Goal: Download file/media

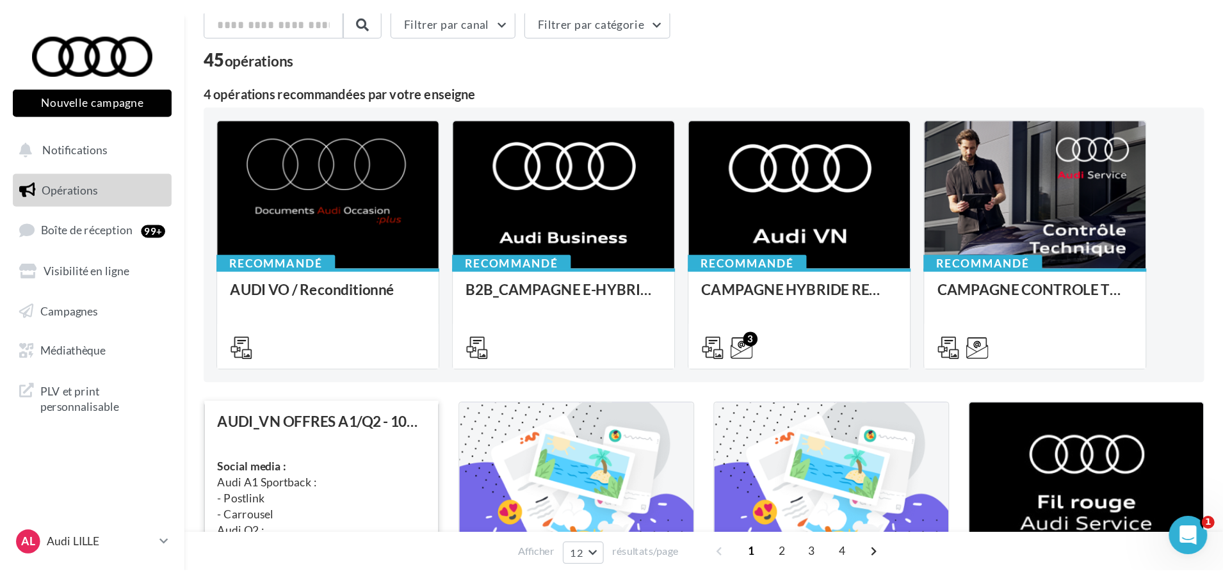
scroll to position [128, 0]
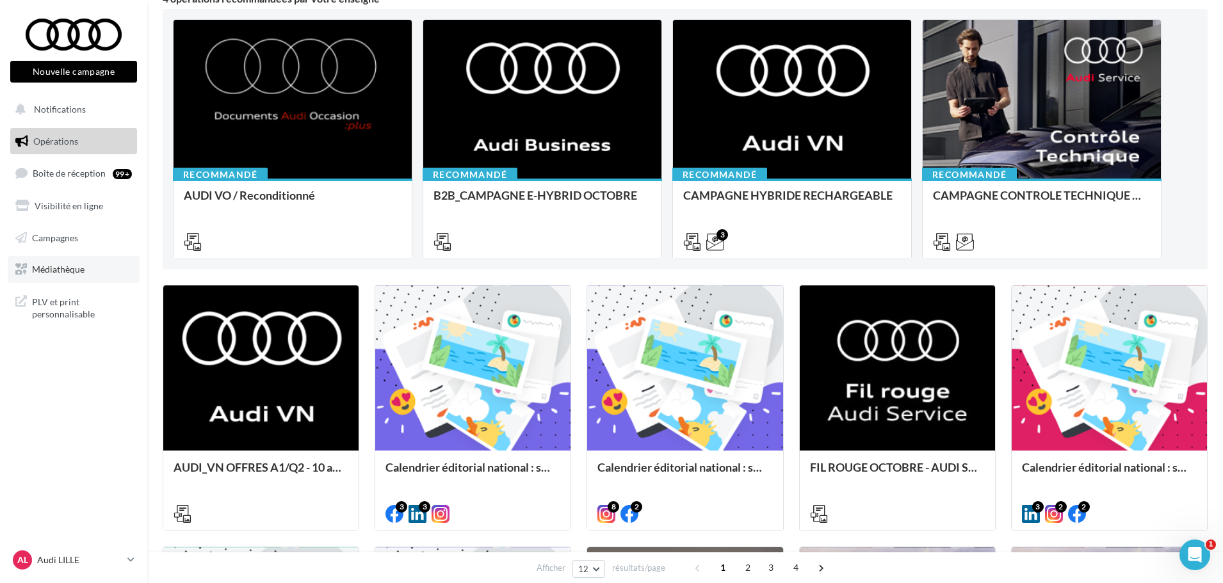
click at [69, 269] on span "Médiathèque" at bounding box center [58, 269] width 53 height 11
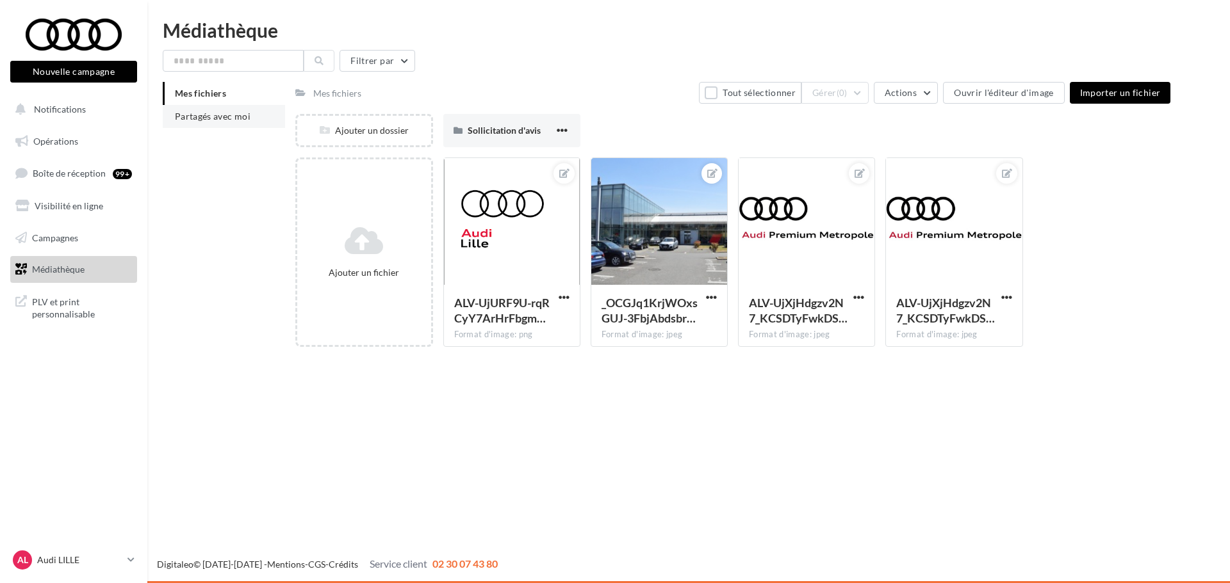
click at [209, 114] on span "Partagés avec moi" at bounding box center [213, 116] width 76 height 11
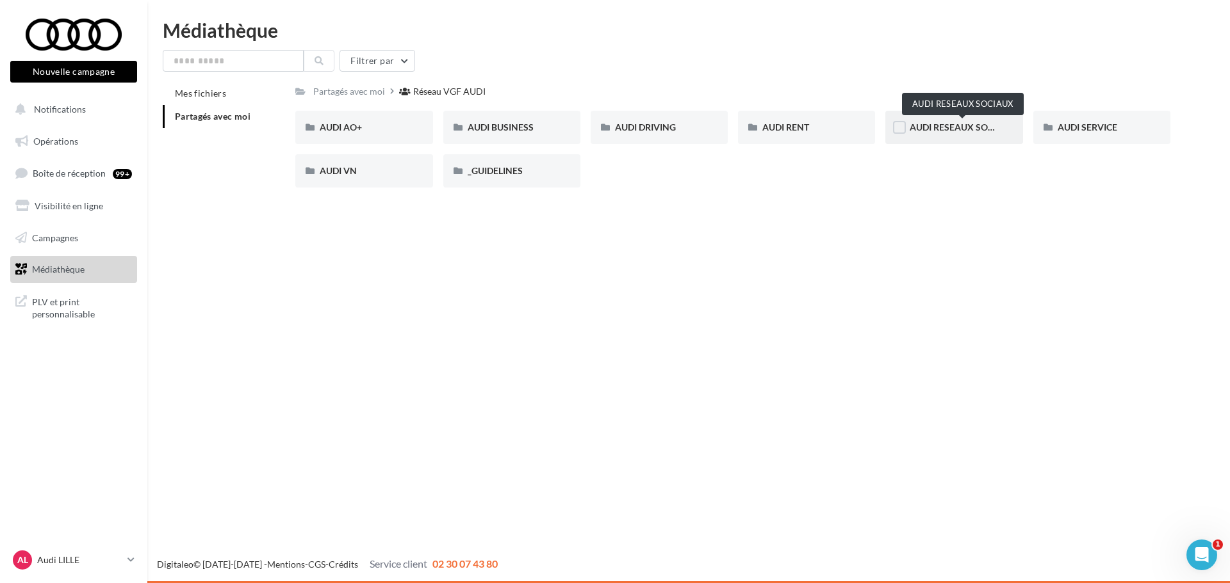
click at [939, 131] on span "AUDI RESEAUX SOCIAUX" at bounding box center [962, 127] width 106 height 11
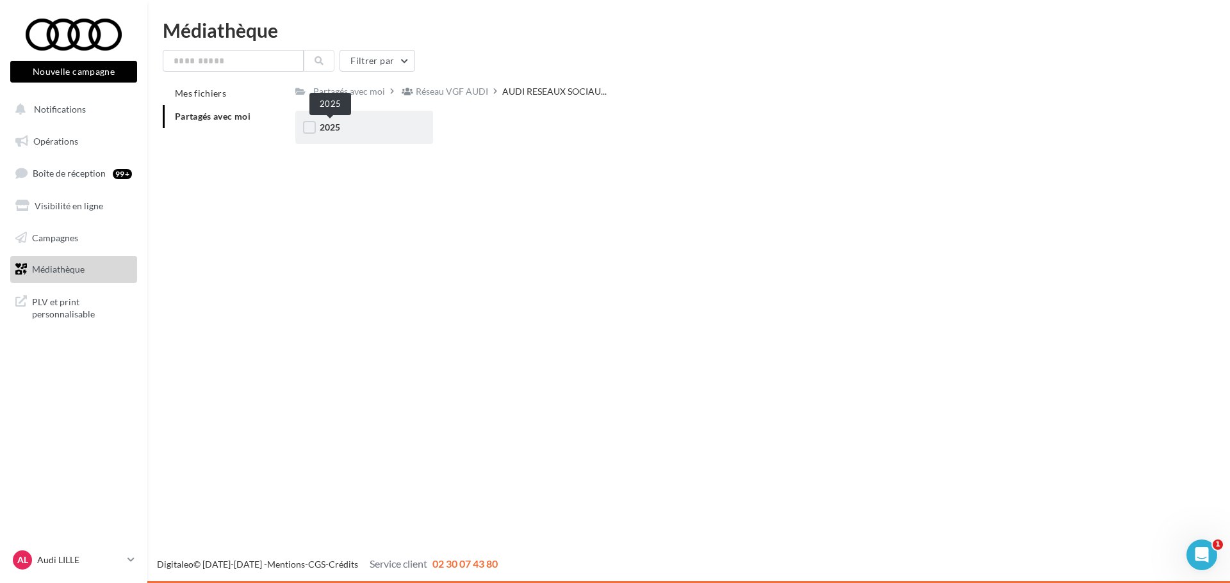
click at [329, 131] on span "2025" at bounding box center [330, 127] width 20 height 11
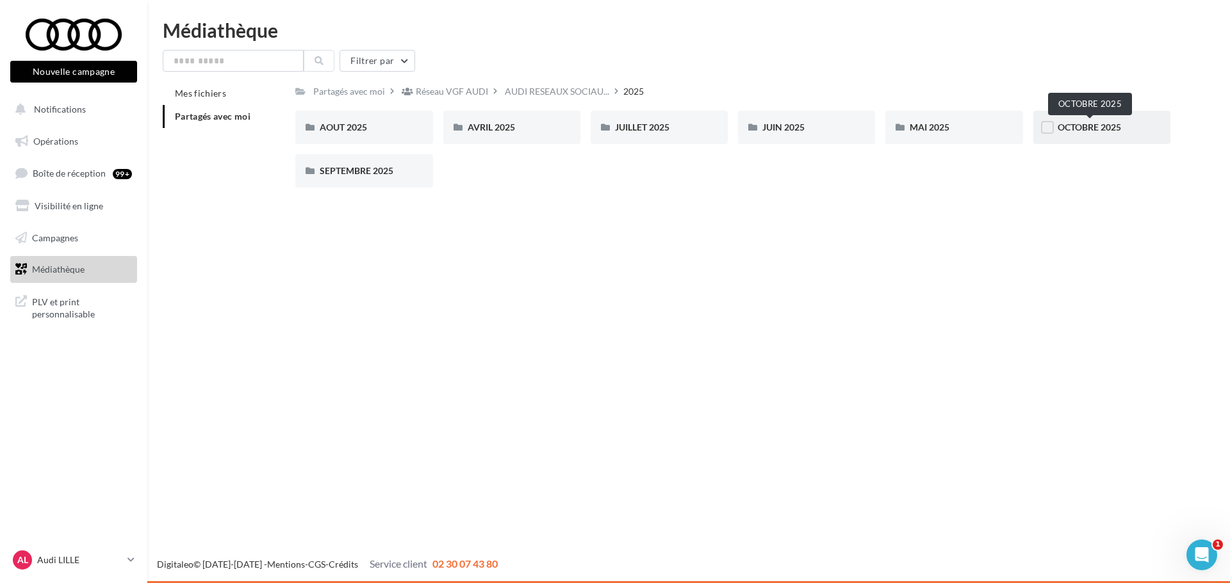
click at [1104, 126] on span "OCTOBRE 2025" at bounding box center [1088, 127] width 63 height 11
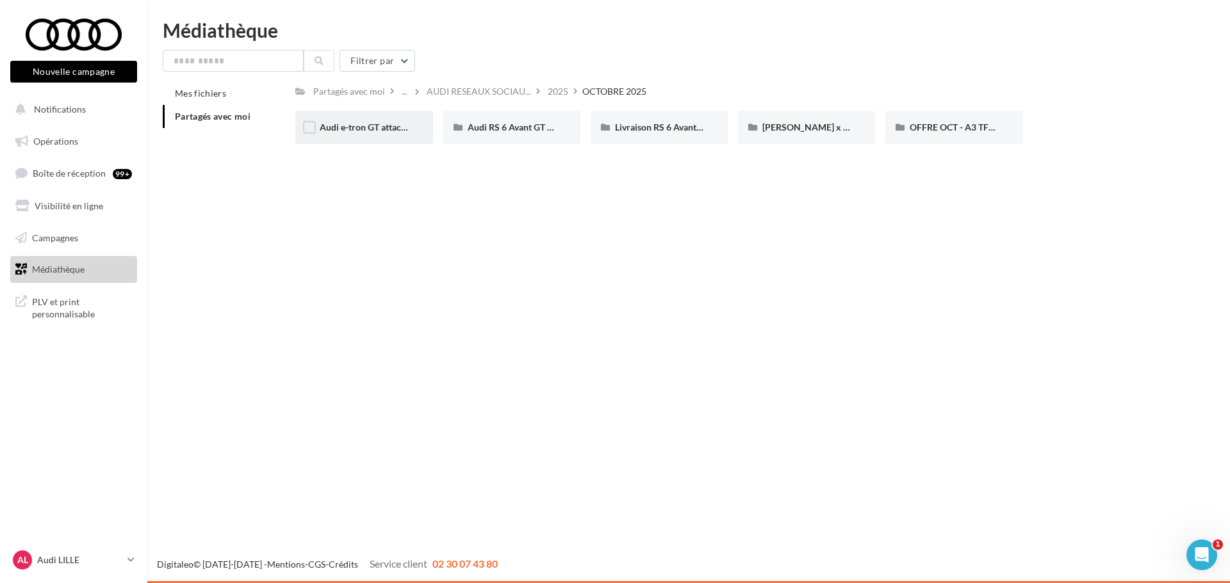
click at [354, 122] on div "Audi e-tron GT attack plan Post 3" at bounding box center [364, 127] width 88 height 13
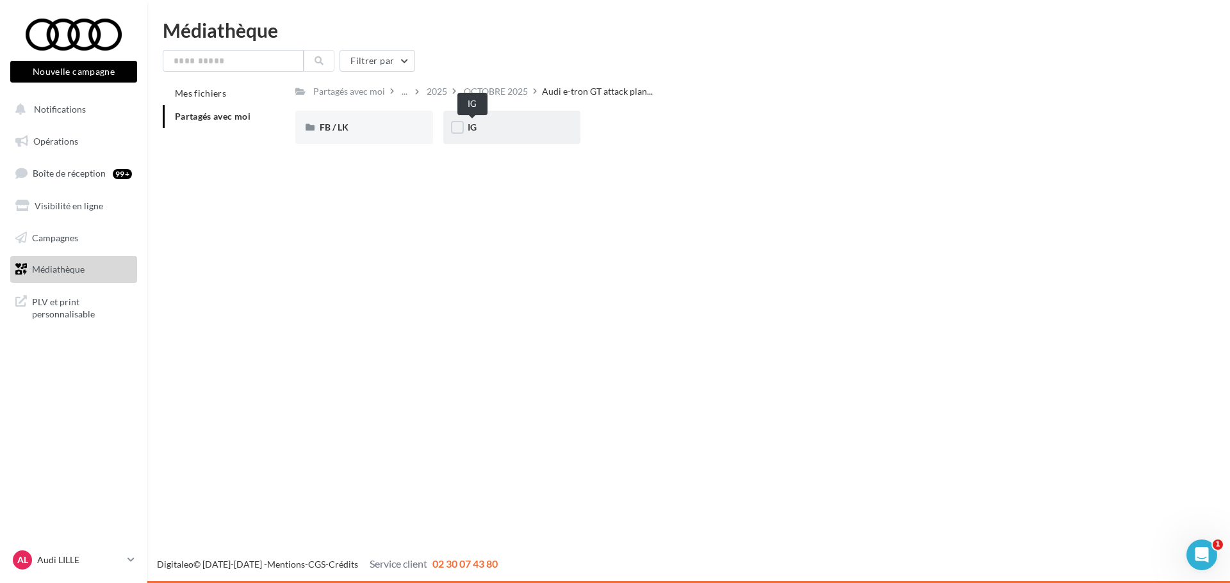
click at [476, 133] on span "IG" at bounding box center [472, 127] width 9 height 11
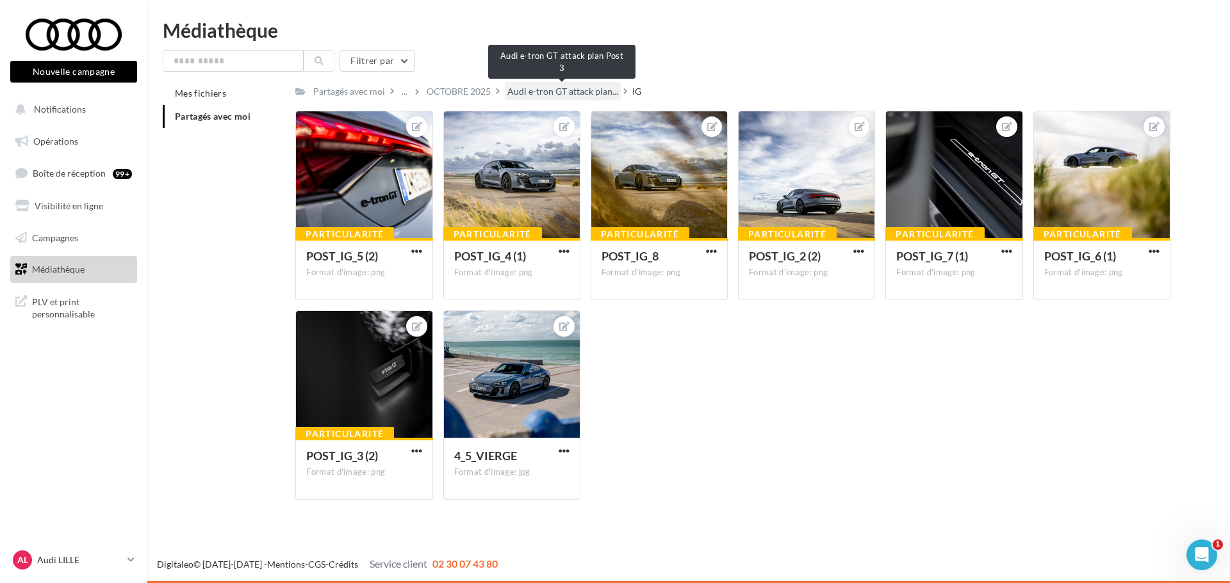
click at [530, 97] on span "Audi e-tron GT attack plan..." at bounding box center [562, 91] width 111 height 13
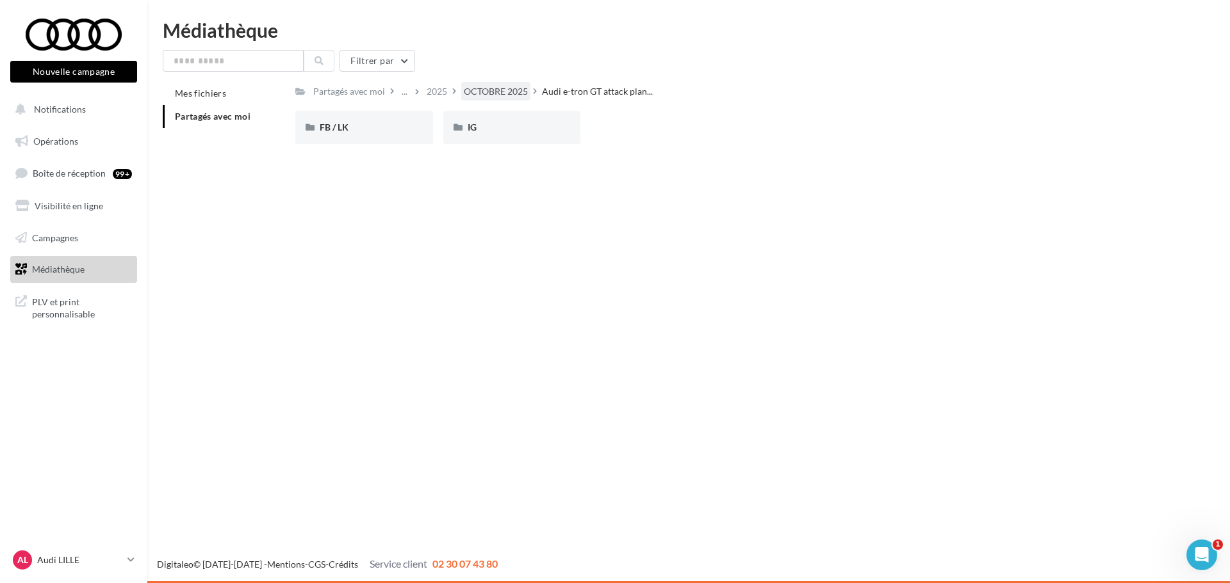
click at [506, 92] on div "OCTOBRE 2025" at bounding box center [496, 91] width 64 height 13
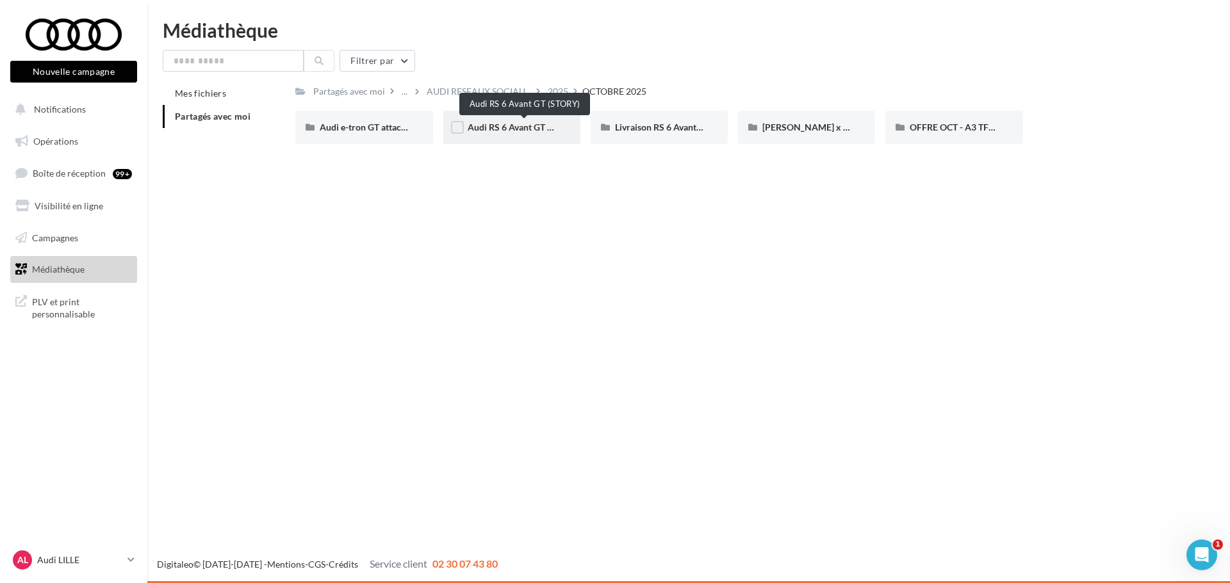
click at [505, 128] on span "Audi RS 6 Avant GT (STORY)" at bounding box center [524, 127] width 113 height 11
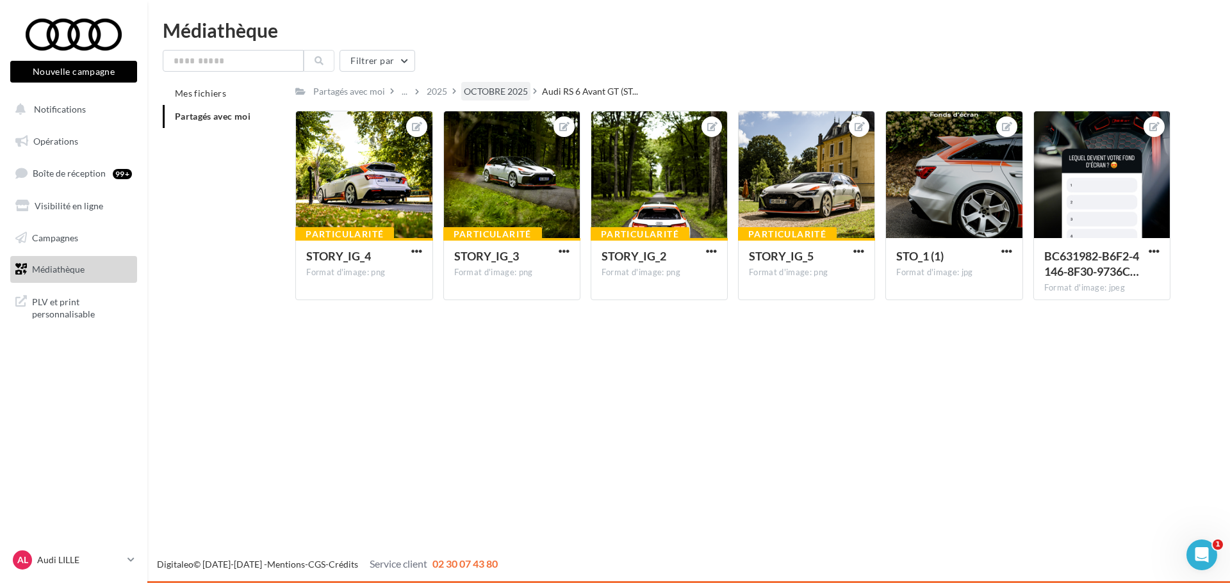
click at [489, 90] on div "OCTOBRE 2025" at bounding box center [496, 91] width 64 height 13
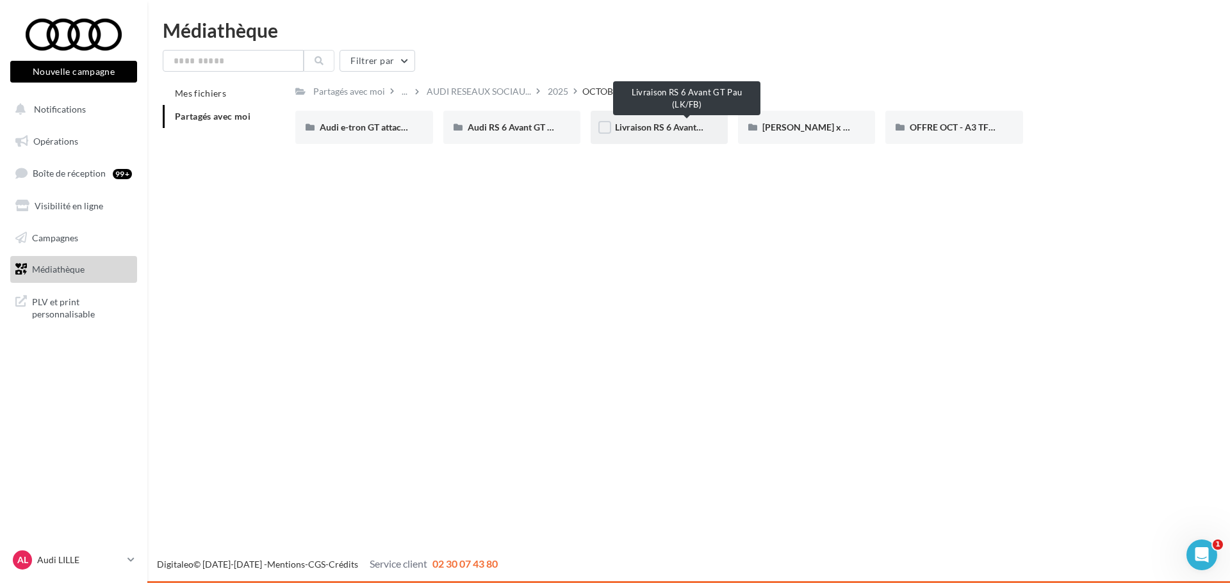
click at [655, 125] on span "Livraison RS 6 Avant GT Pau (LK/FB)" at bounding box center [687, 127] width 144 height 11
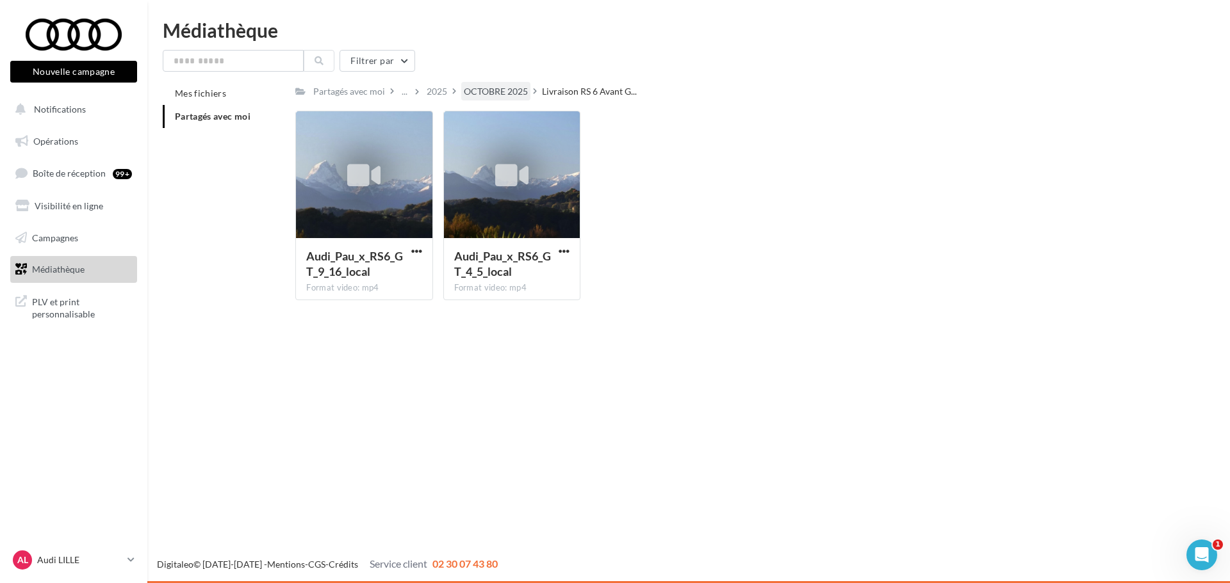
click at [491, 87] on div "OCTOBRE 2025" at bounding box center [496, 91] width 64 height 13
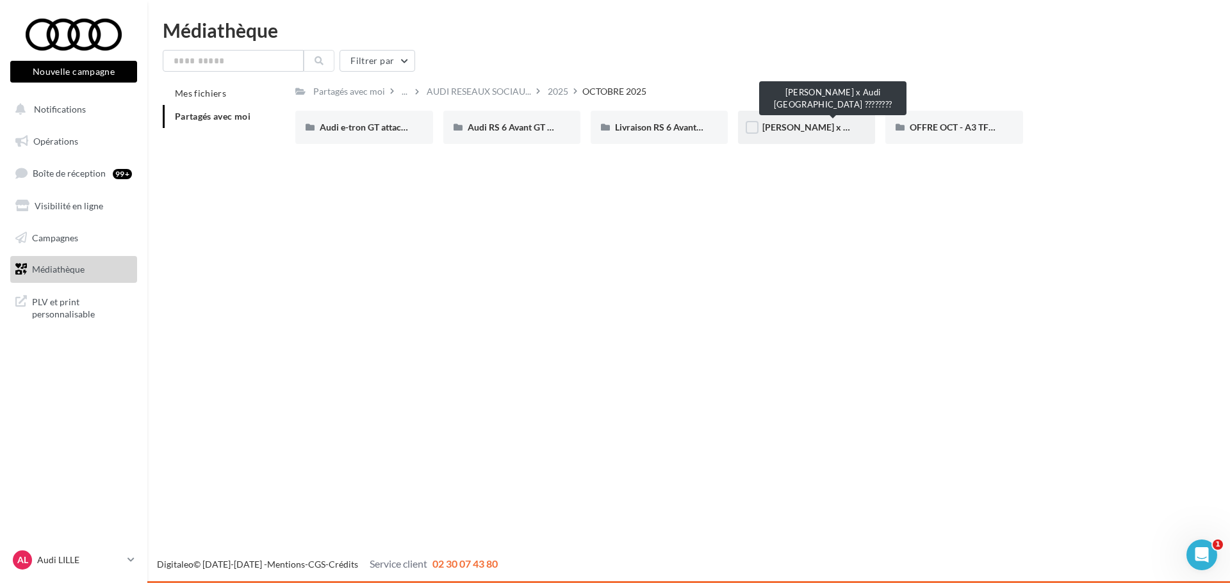
click at [779, 128] on span "[PERSON_NAME] x Audi [GEOGRAPHIC_DATA] ????????" at bounding box center [874, 127] width 225 height 11
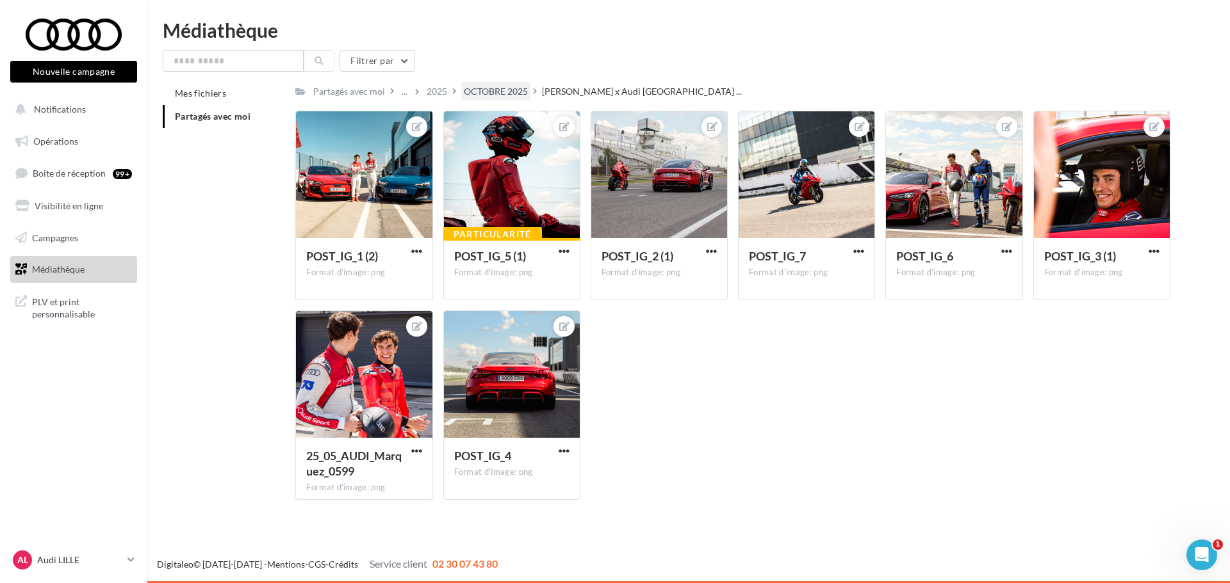
click at [489, 95] on div "OCTOBRE 2025" at bounding box center [496, 91] width 64 height 13
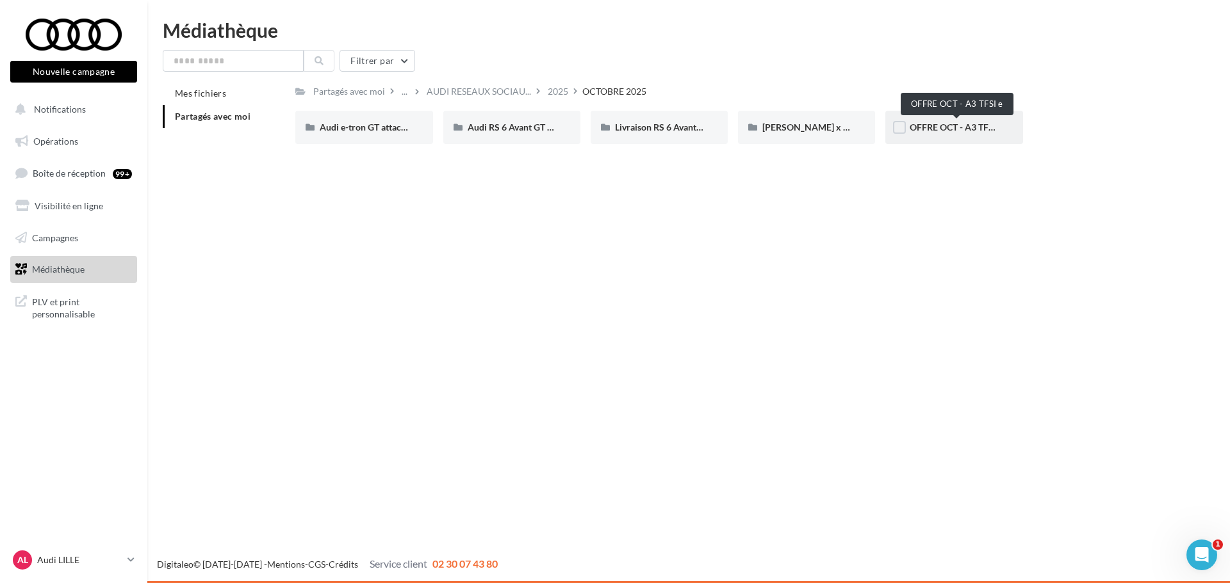
click at [918, 129] on span "OFFRE OCT - A3 TFSI e" at bounding box center [955, 127] width 93 height 11
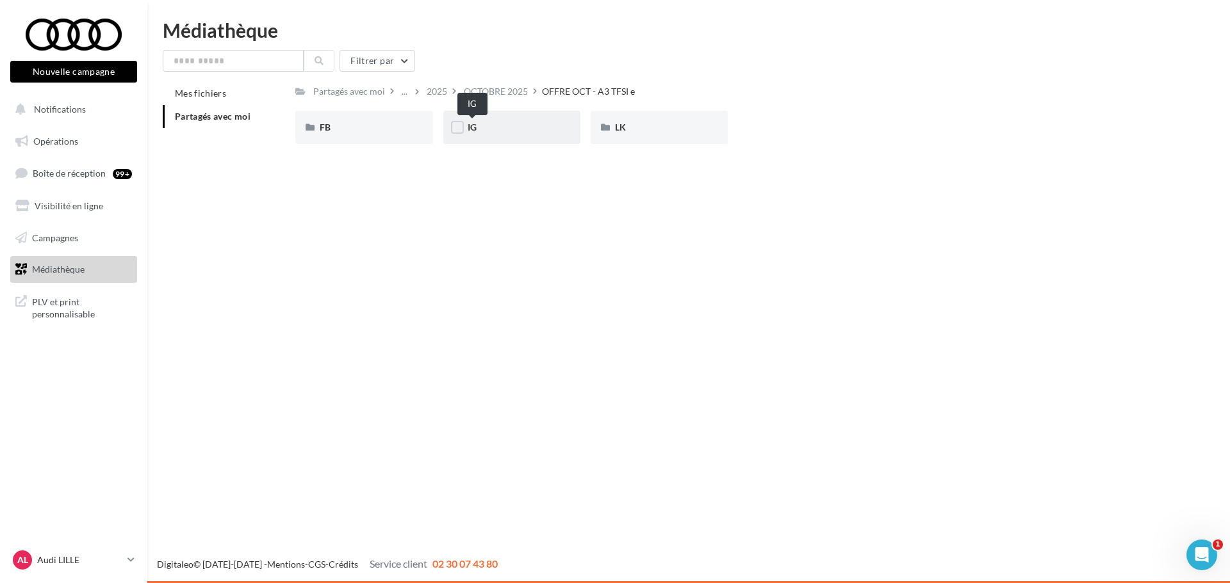
click at [471, 128] on span "IG" at bounding box center [472, 127] width 9 height 11
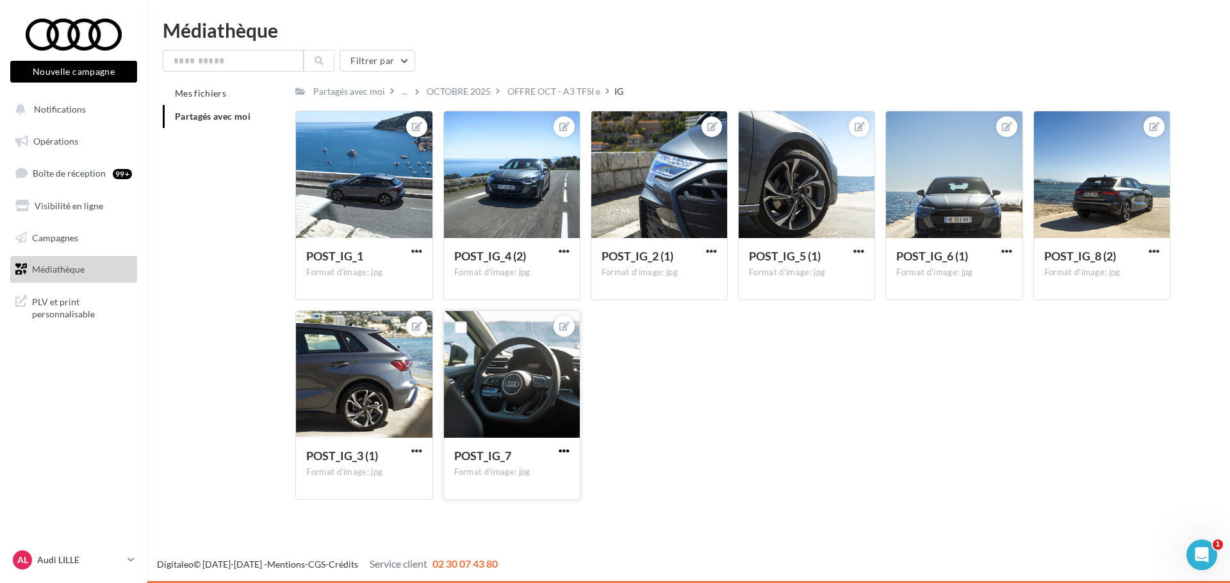
click at [567, 450] on span "button" at bounding box center [563, 451] width 11 height 11
click at [500, 513] on button "Télécharger" at bounding box center [504, 509] width 135 height 33
click at [707, 247] on span "button" at bounding box center [711, 251] width 11 height 11
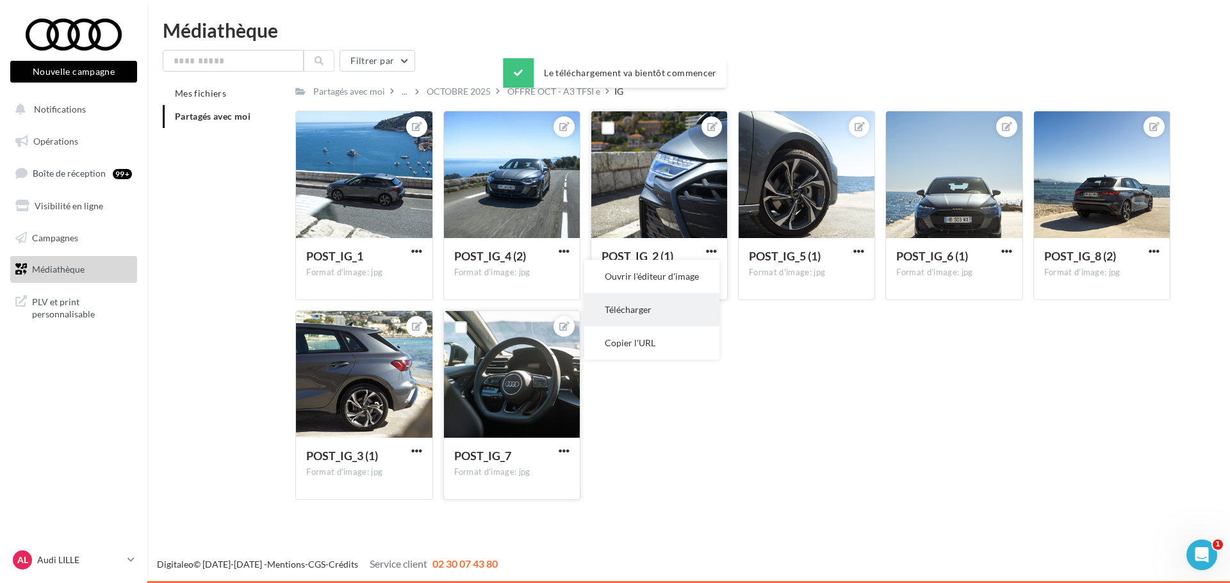
click at [652, 302] on button "Télécharger" at bounding box center [651, 309] width 135 height 33
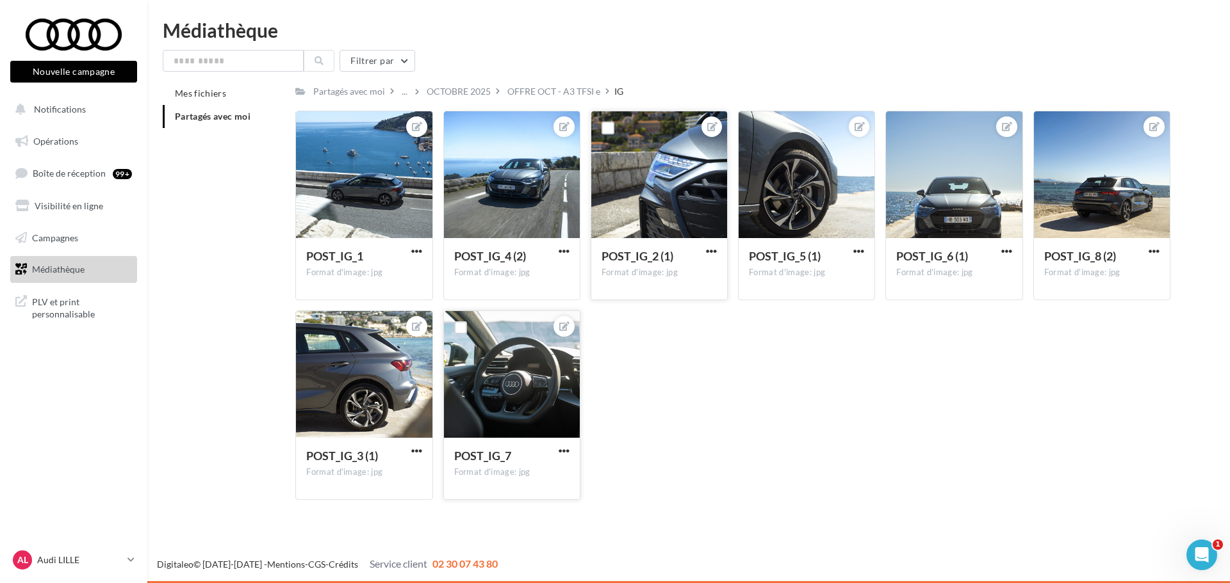
click at [749, 391] on div "POST_IG_1 Format d'image: jpg POST_IG_1 POST_IG_4 (2) Format d'image: jpg POST_…" at bounding box center [737, 311] width 885 height 400
click at [554, 90] on div "OFFRE OCT - A3 TFSI e" at bounding box center [553, 91] width 93 height 13
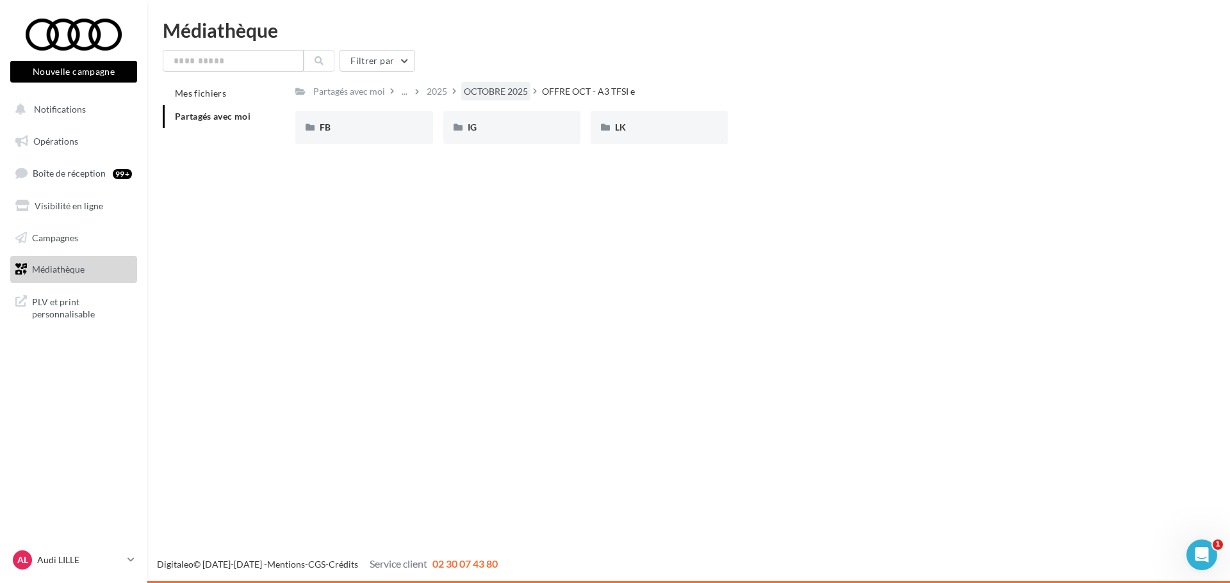
click at [502, 91] on div "OCTOBRE 2025" at bounding box center [496, 91] width 64 height 13
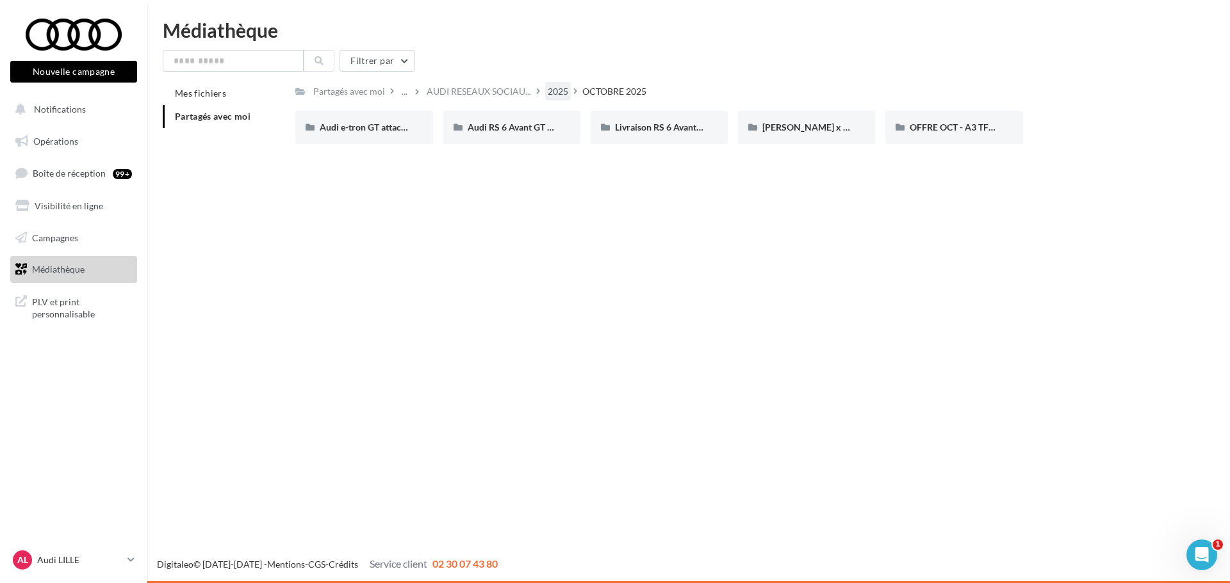
click at [564, 95] on div "2025" at bounding box center [558, 91] width 20 height 13
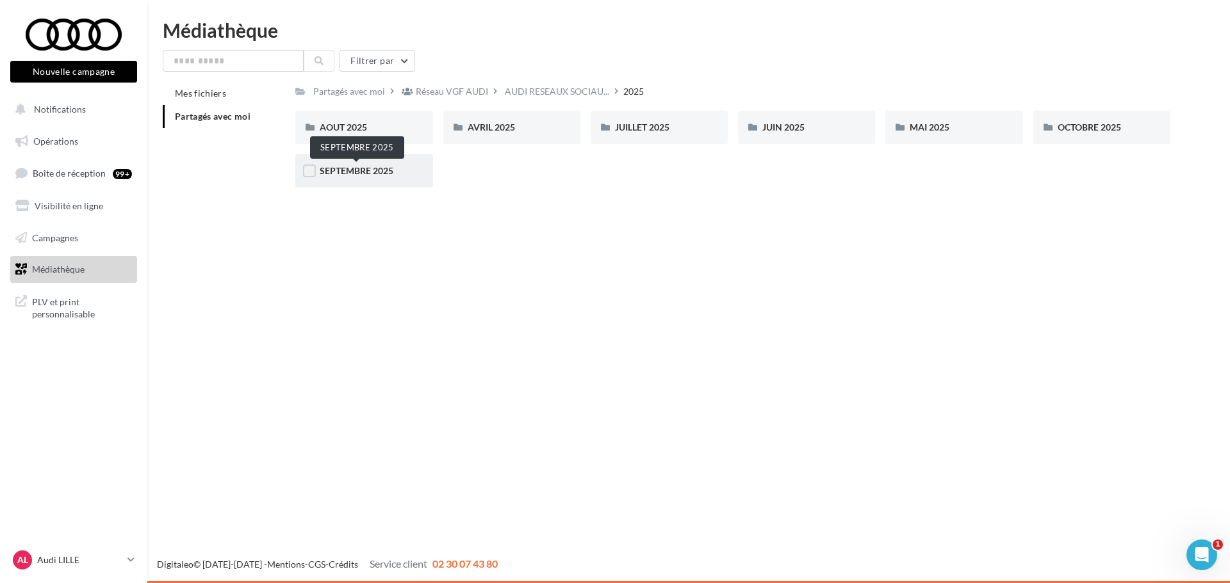
click at [392, 168] on span "SEPTEMBRE 2025" at bounding box center [357, 170] width 74 height 11
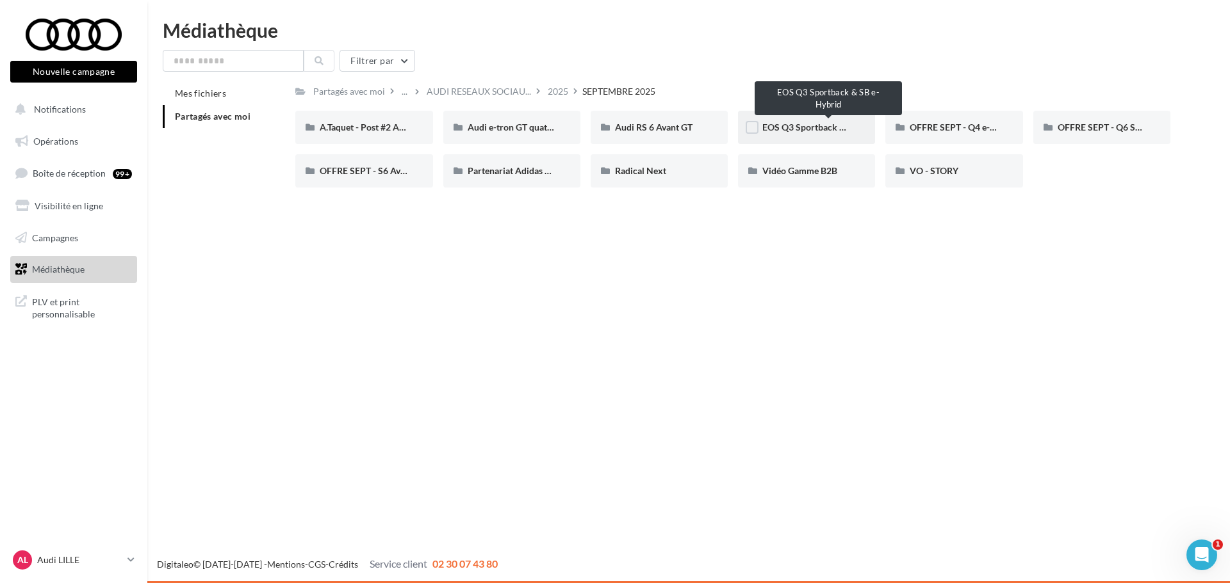
click at [787, 127] on span "EOS Q3 Sportback & SB e-Hybrid" at bounding box center [829, 127] width 134 height 11
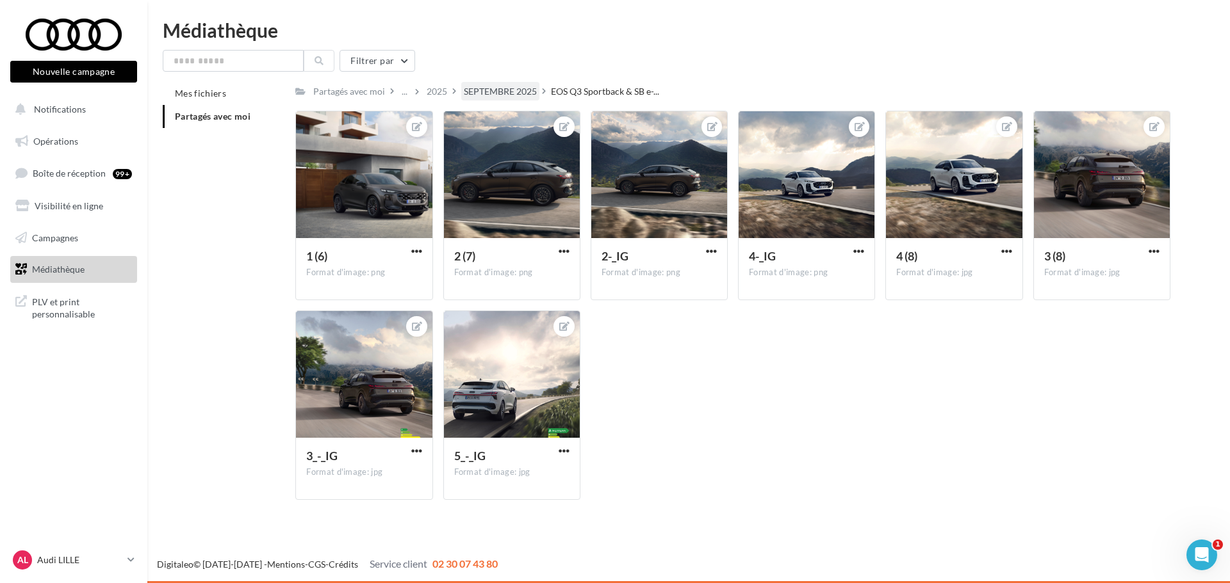
click at [511, 90] on div "SEPTEMBRE 2025" at bounding box center [500, 91] width 73 height 13
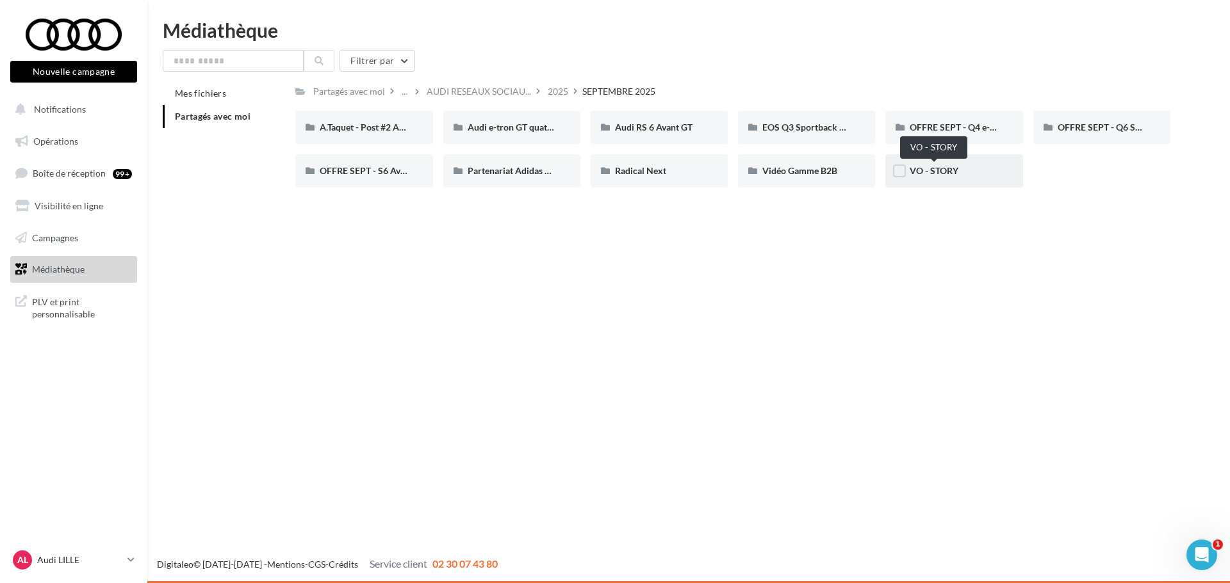
click at [938, 174] on span "VO - STORY" at bounding box center [933, 170] width 49 height 11
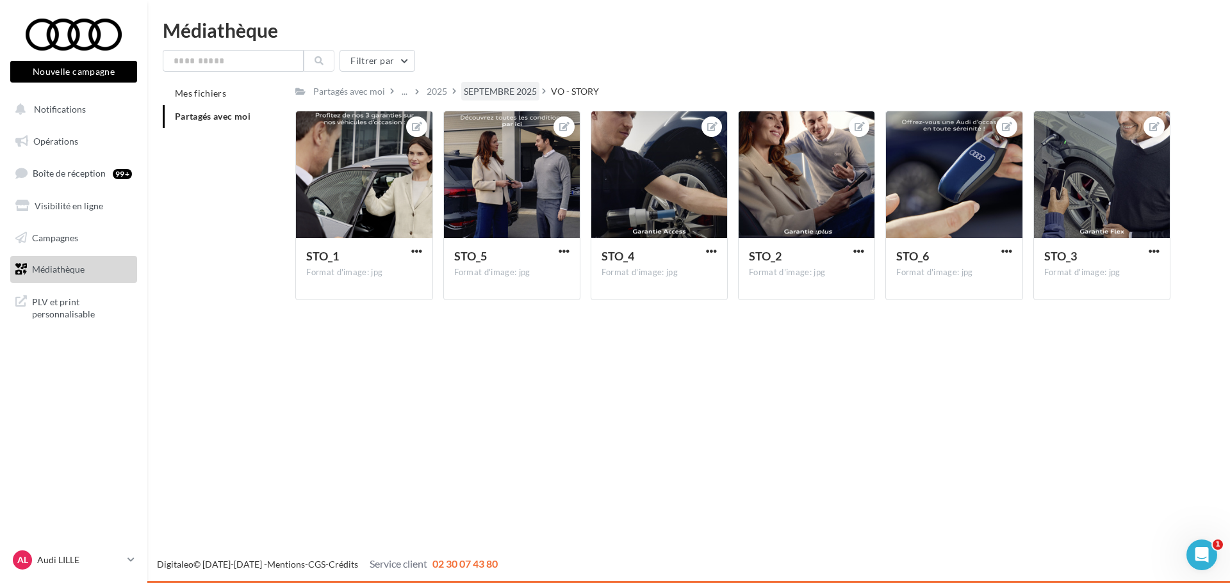
click at [518, 90] on div "SEPTEMBRE 2025" at bounding box center [500, 91] width 73 height 13
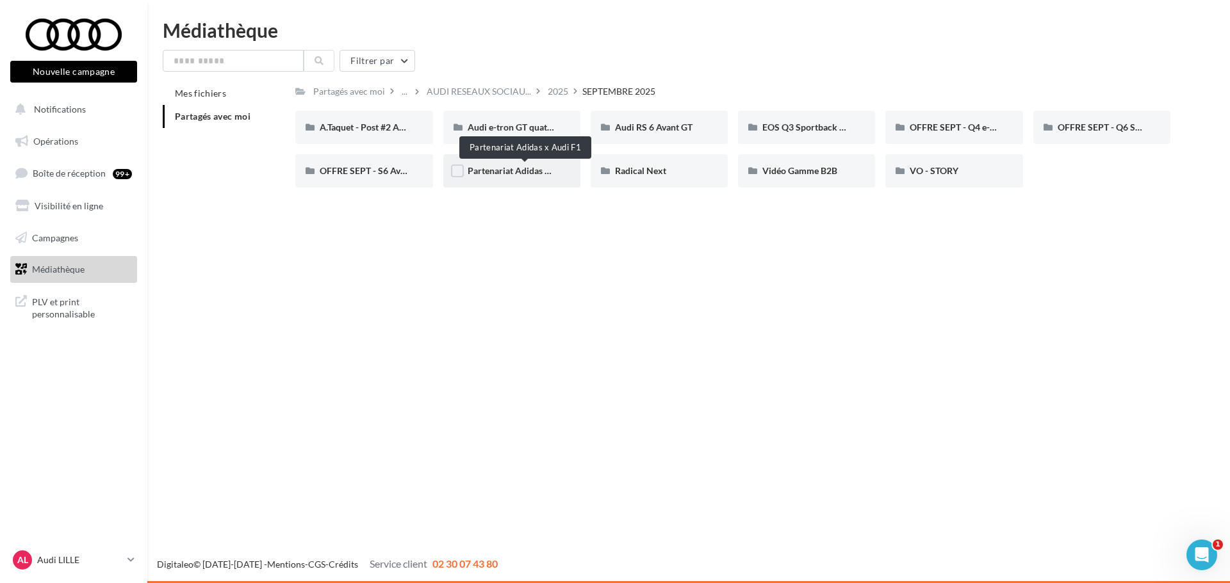
click at [497, 174] on span "Partenariat Adidas x Audi F1" at bounding box center [525, 170] width 115 height 11
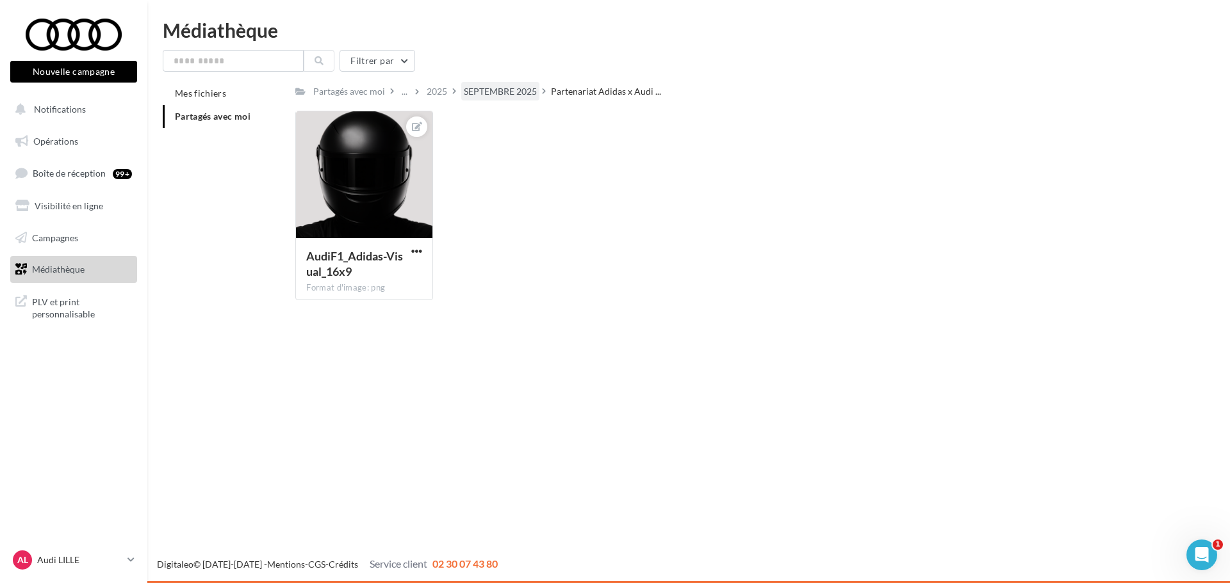
click at [494, 95] on div "SEPTEMBRE 2025" at bounding box center [500, 91] width 73 height 13
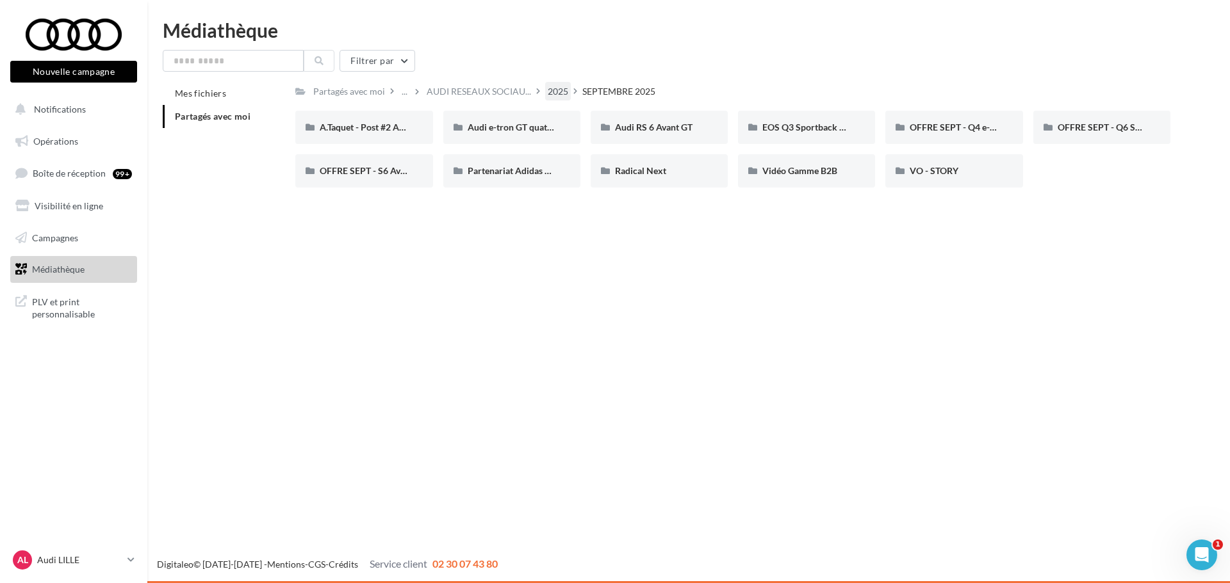
click at [559, 84] on div "2025" at bounding box center [558, 91] width 26 height 19
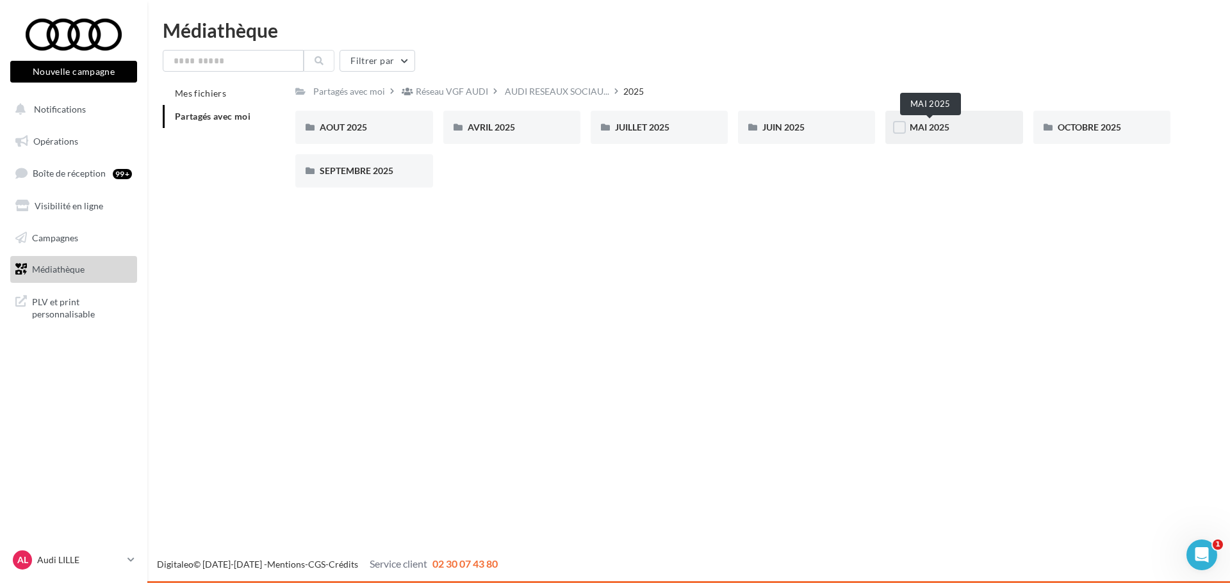
click at [918, 127] on span "MAI 2025" at bounding box center [929, 127] width 40 height 11
click at [351, 169] on div "RS 6 GT" at bounding box center [364, 171] width 88 height 13
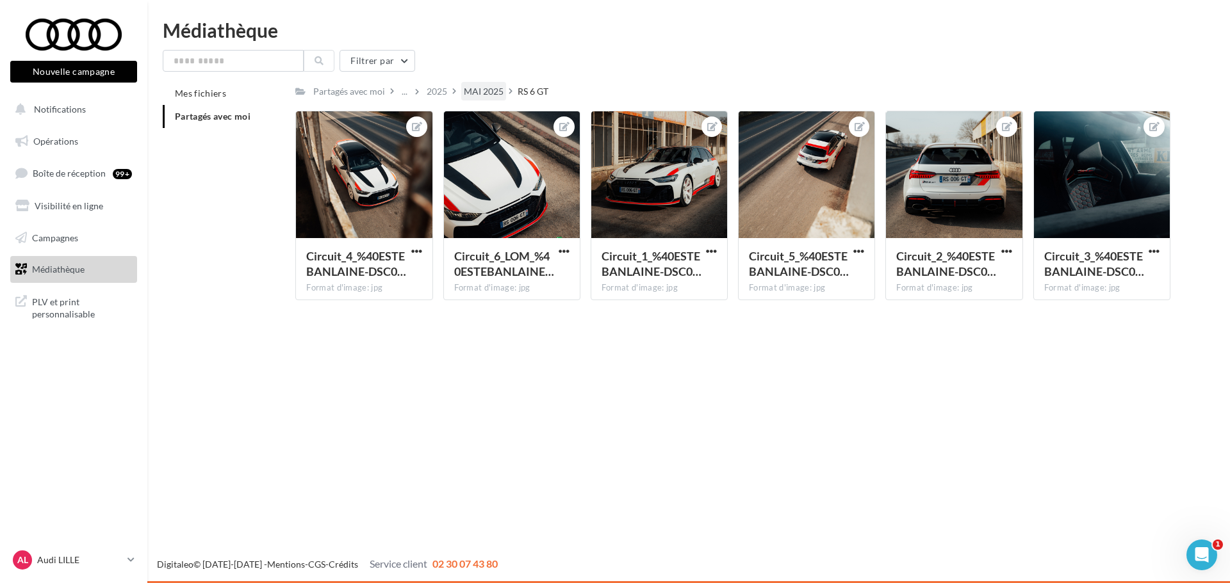
click at [496, 89] on div "MAI 2025" at bounding box center [484, 91] width 40 height 13
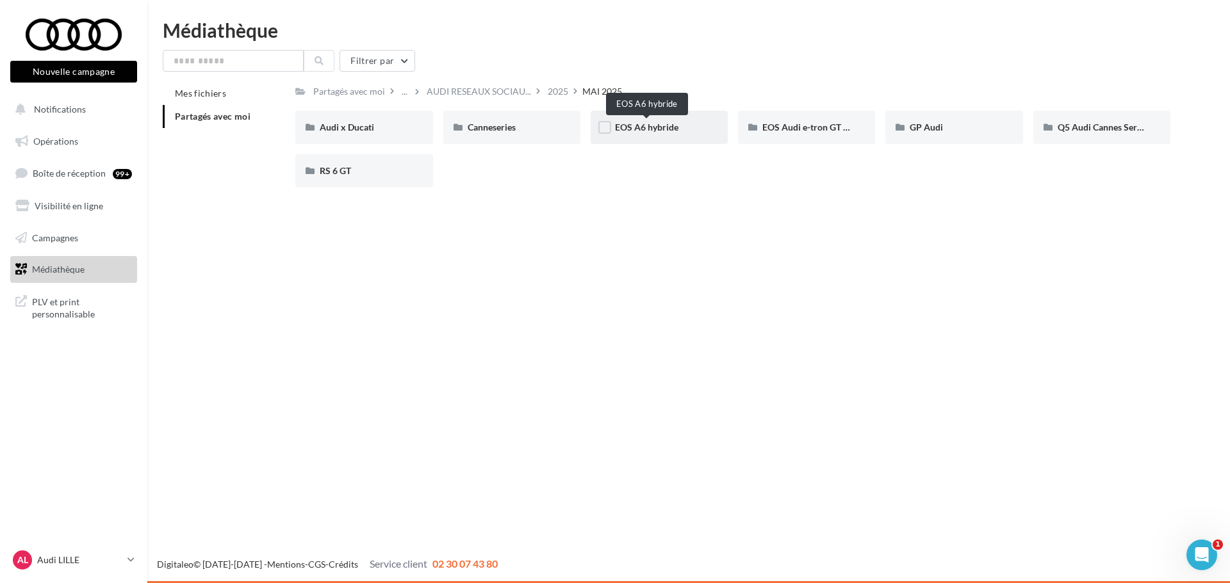
click at [656, 125] on span "EOS A6 hybride" at bounding box center [646, 127] width 63 height 11
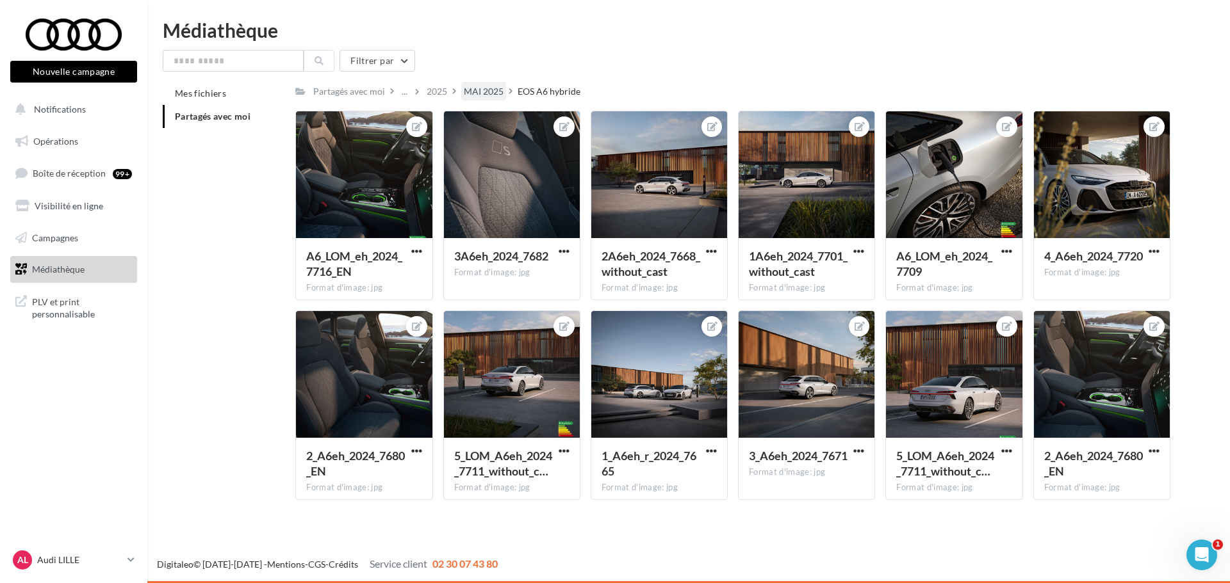
click at [479, 88] on div "MAI 2025" at bounding box center [484, 91] width 40 height 13
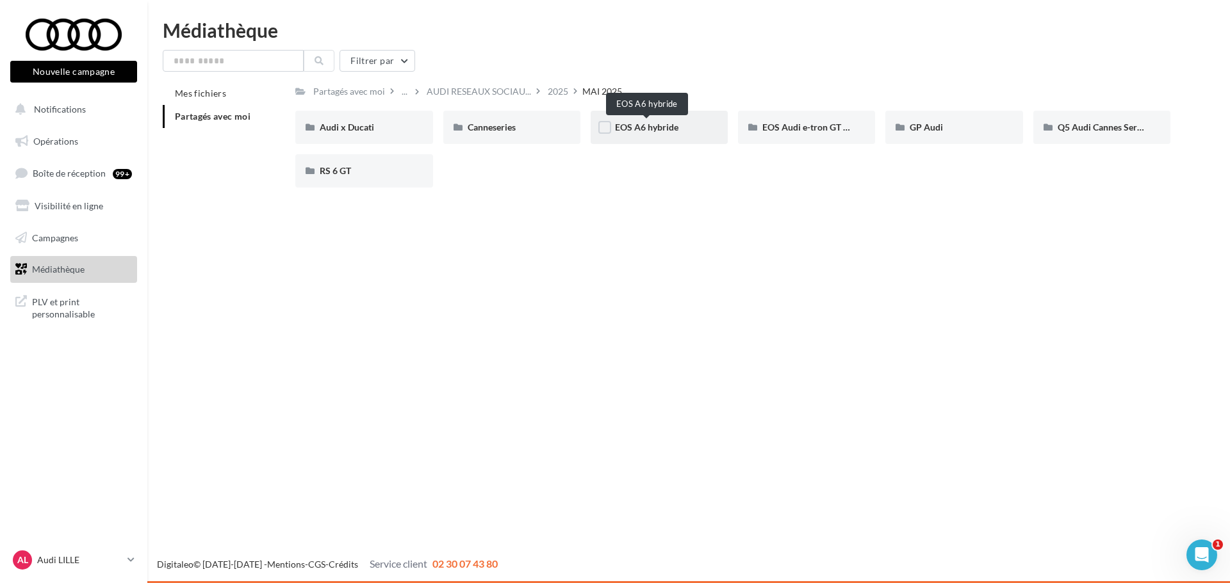
click at [674, 130] on span "EOS A6 hybride" at bounding box center [646, 127] width 63 height 11
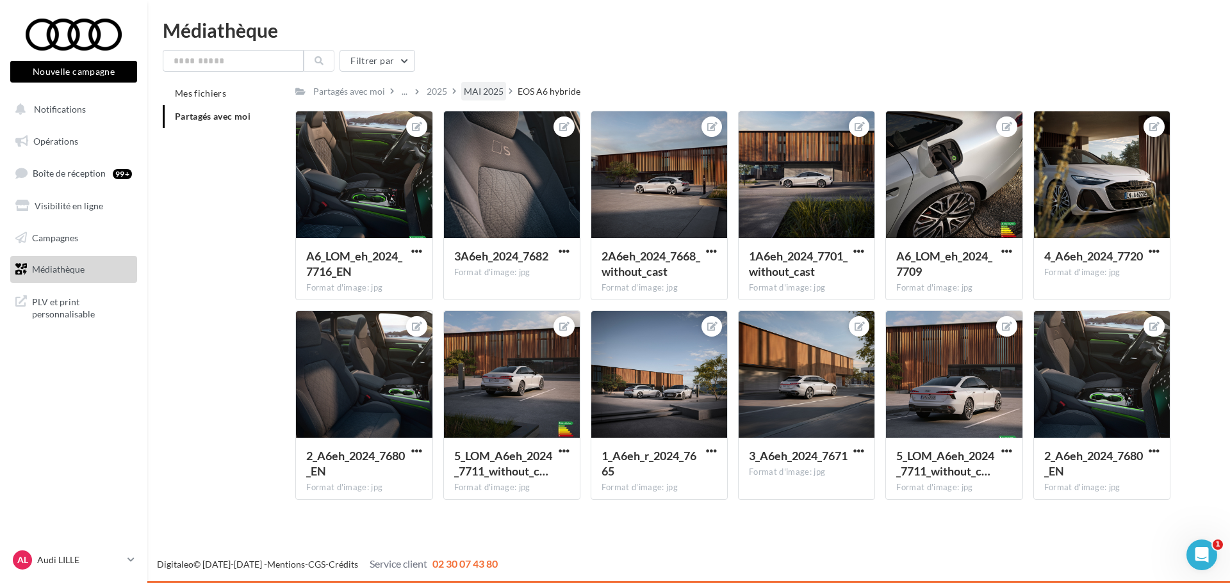
click at [484, 95] on div "MAI 2025" at bounding box center [484, 91] width 40 height 13
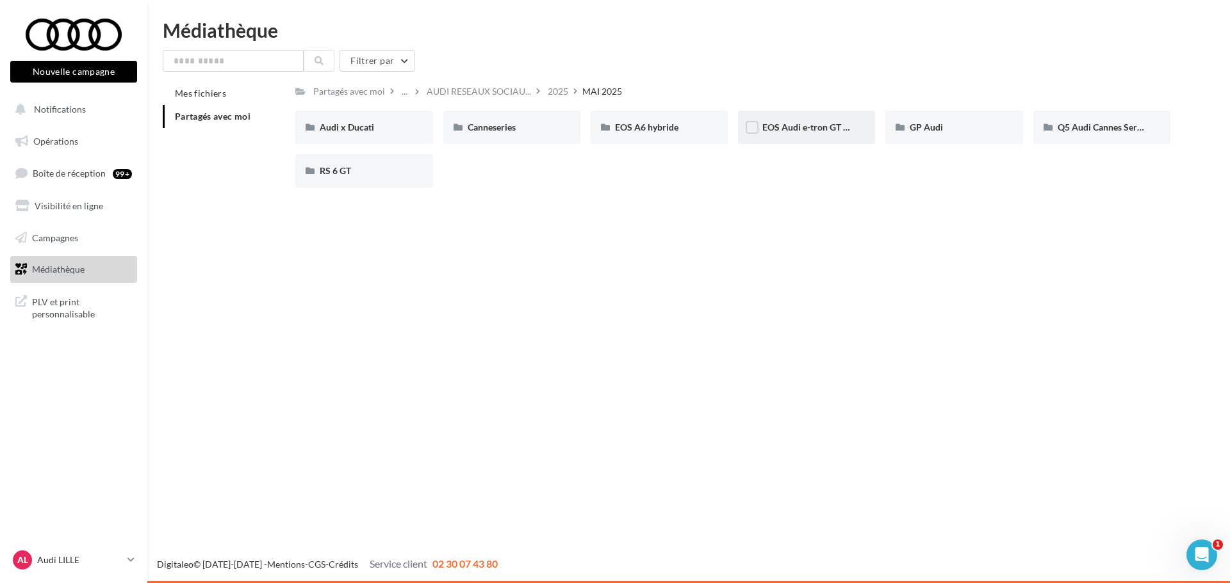
click at [828, 129] on span "EOS Audi e-tron GT quattro" at bounding box center [817, 127] width 111 height 11
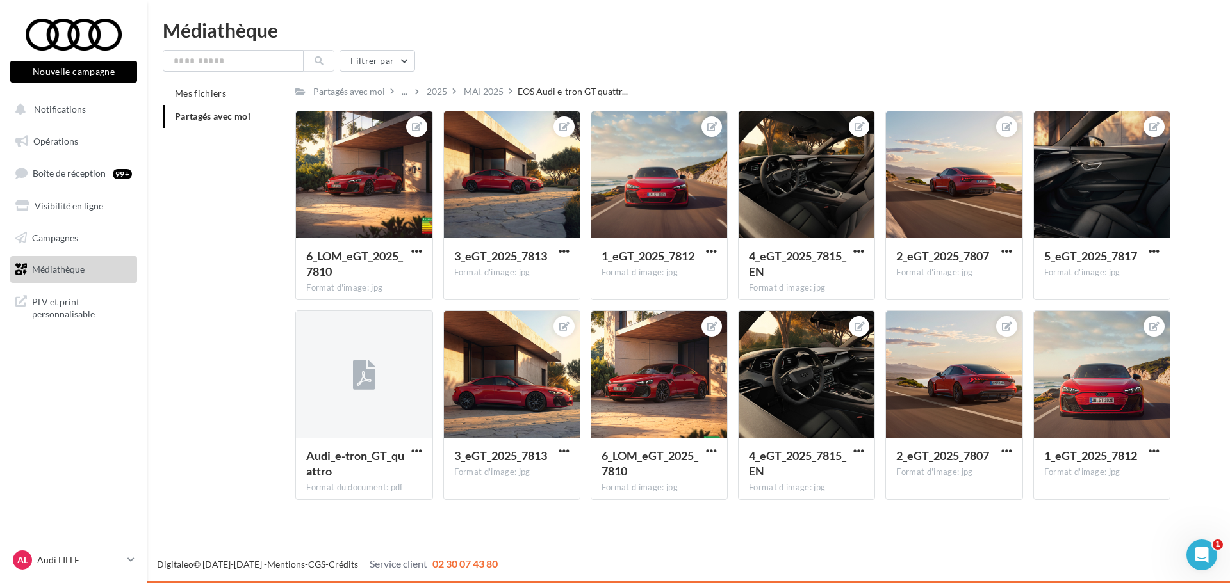
click at [455, 90] on icon at bounding box center [454, 90] width 4 height 9
click at [473, 90] on div "MAI 2025" at bounding box center [484, 91] width 40 height 13
